Goal: Find specific page/section: Find specific page/section

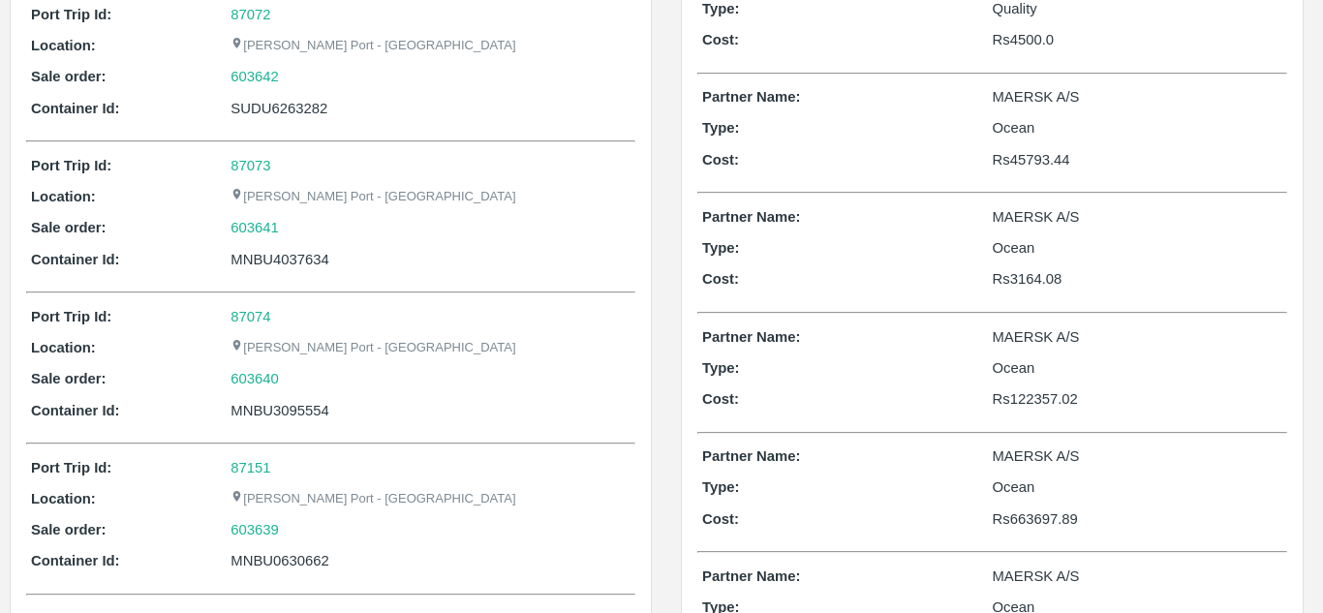
scroll to position [387, 0]
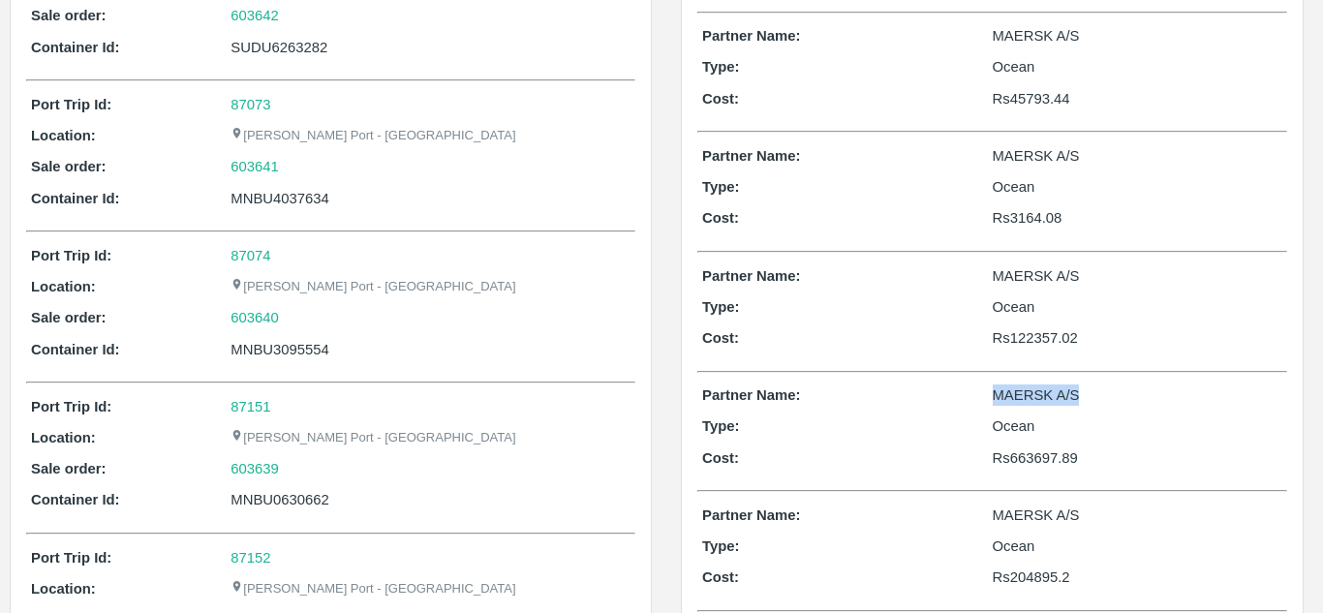
drag, startPoint x: 991, startPoint y: 399, endPoint x: 1123, endPoint y: 401, distance: 132.7
click at [1123, 401] on p "MAERSK A/S" at bounding box center [1138, 394] width 291 height 21
drag, startPoint x: 1023, startPoint y: 424, endPoint x: 980, endPoint y: 429, distance: 42.9
click at [980, 429] on div "Type: Ocean" at bounding box center [992, 425] width 580 height 21
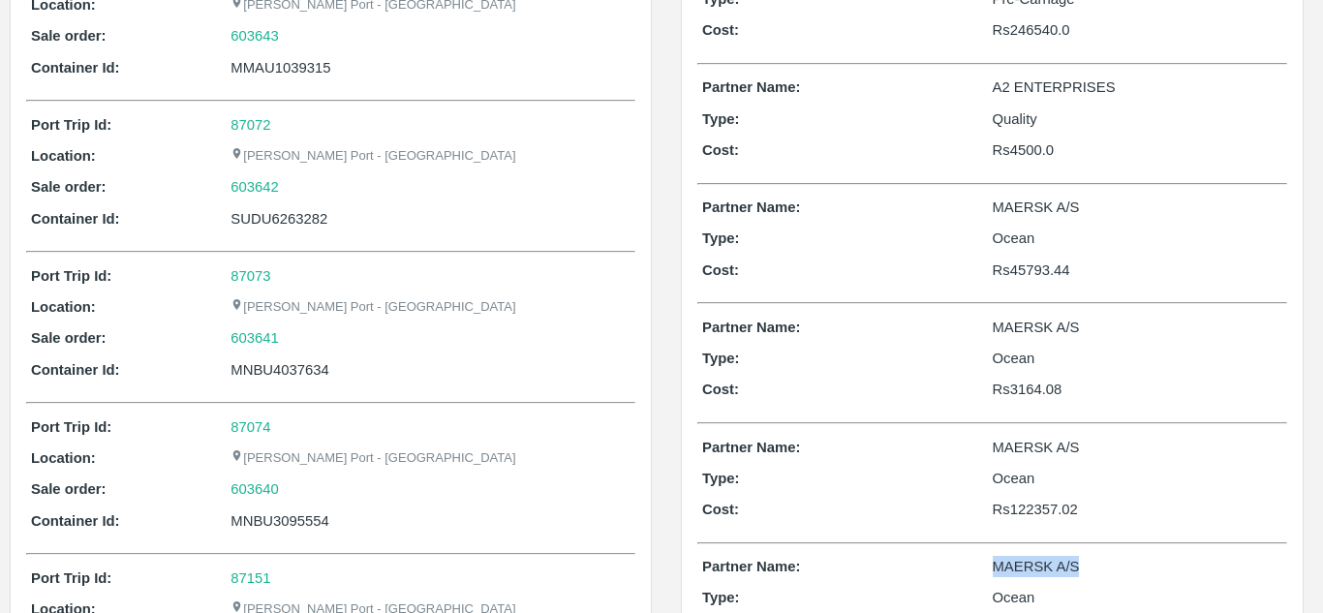
scroll to position [0, 0]
